Goal: Information Seeking & Learning: Learn about a topic

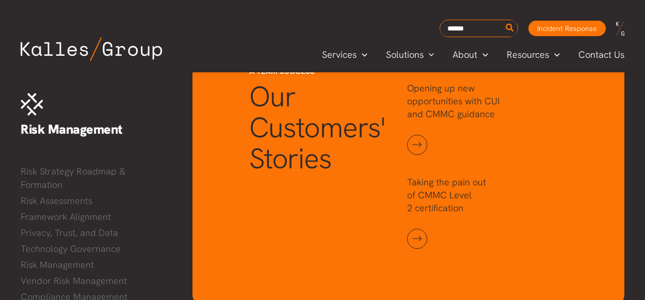
scroll to position [1165, 0]
click at [416, 146] on link at bounding box center [417, 145] width 20 height 20
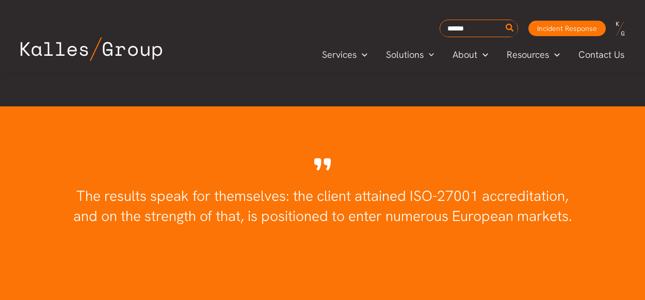
scroll to position [1802, 0]
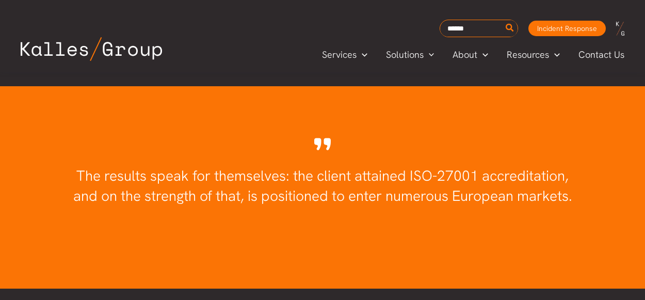
click at [281, 175] on span "The results speak for themselves: the client attained ISO-27001 accreditation, …" at bounding box center [322, 185] width 499 height 39
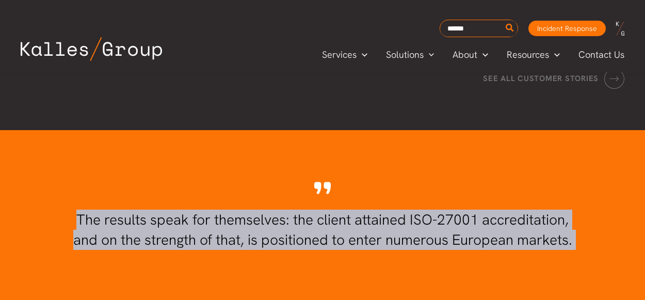
scroll to position [1757, 0]
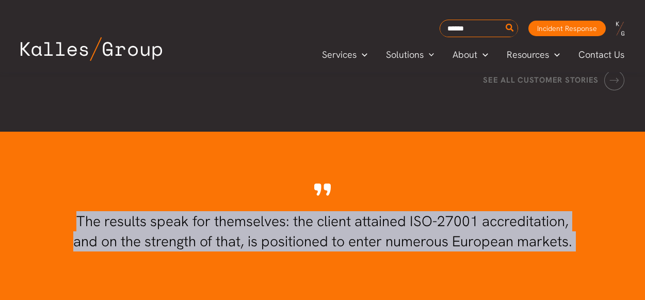
copy div "The results speak for themselves: the client attained ISO-27001 accreditation, …"
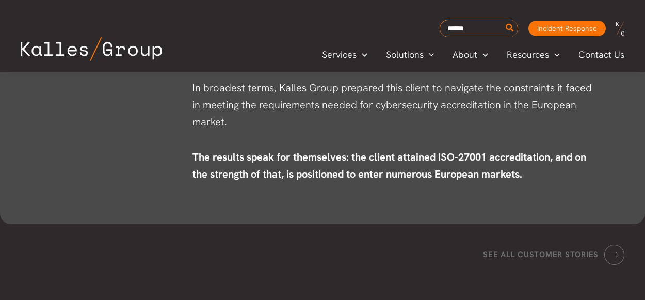
scroll to position [1607, 0]
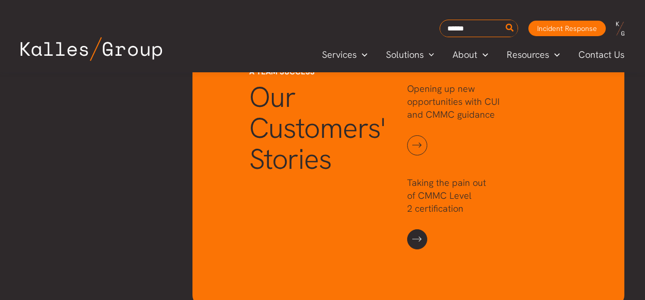
click at [417, 240] on link at bounding box center [417, 239] width 20 height 20
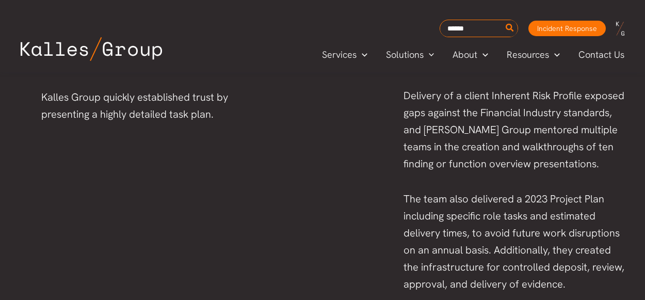
scroll to position [711, 0]
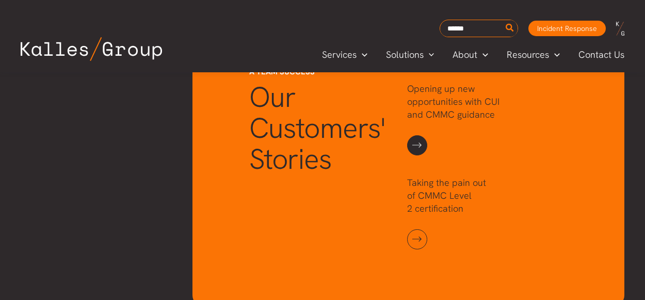
click at [417, 141] on link at bounding box center [417, 145] width 20 height 20
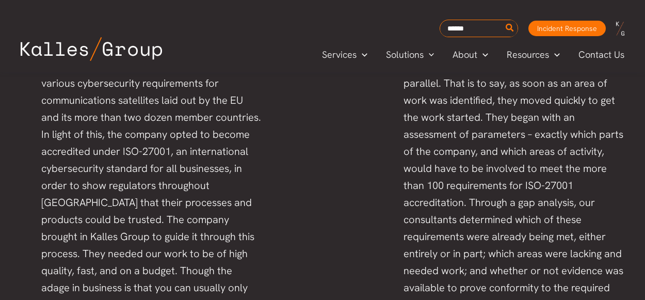
scroll to position [777, 0]
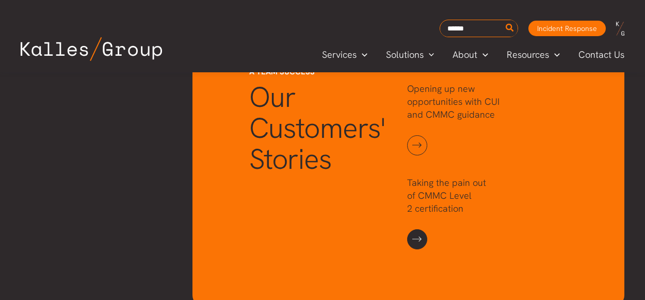
click at [419, 234] on link at bounding box center [417, 239] width 20 height 20
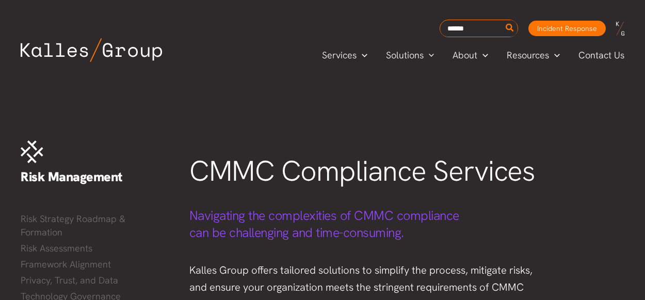
click at [122, 43] on img at bounding box center [91, 50] width 141 height 24
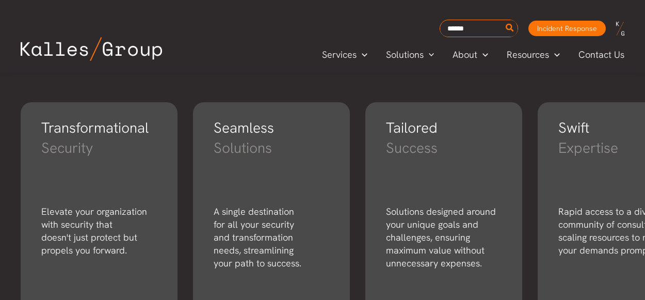
scroll to position [1723, 0]
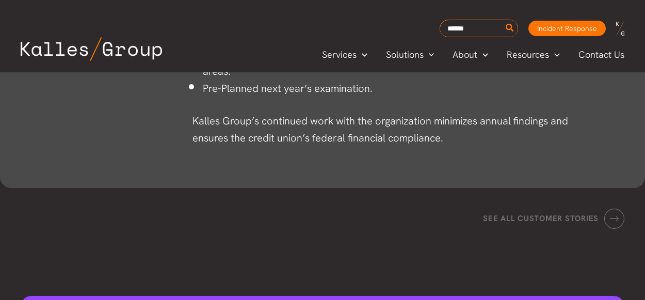
scroll to position [1288, 0]
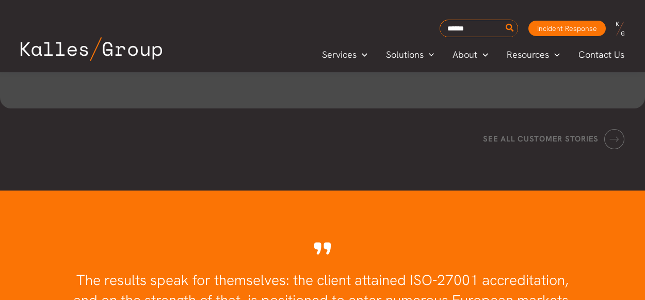
scroll to position [1804, 0]
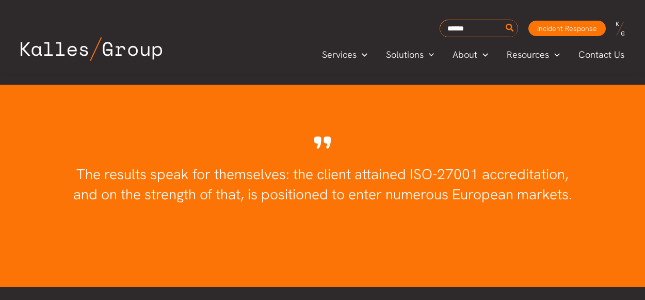
click at [246, 172] on span "The results speak for themselves: the client attained ISO-27001 accreditation, …" at bounding box center [322, 183] width 499 height 39
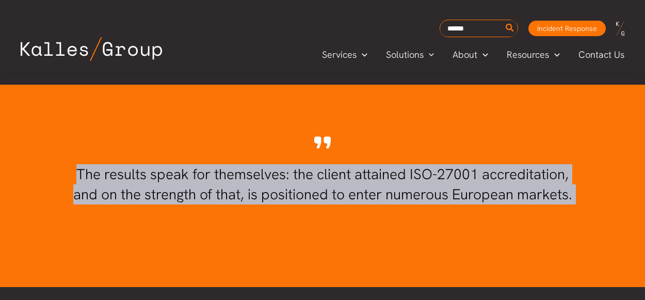
click at [246, 172] on span "The results speak for themselves: the client attained ISO-27001 accreditation, …" at bounding box center [322, 183] width 499 height 39
copy div "The results speak for themselves: the client attained ISO-27001 accreditation, …"
